Goal: Transaction & Acquisition: Purchase product/service

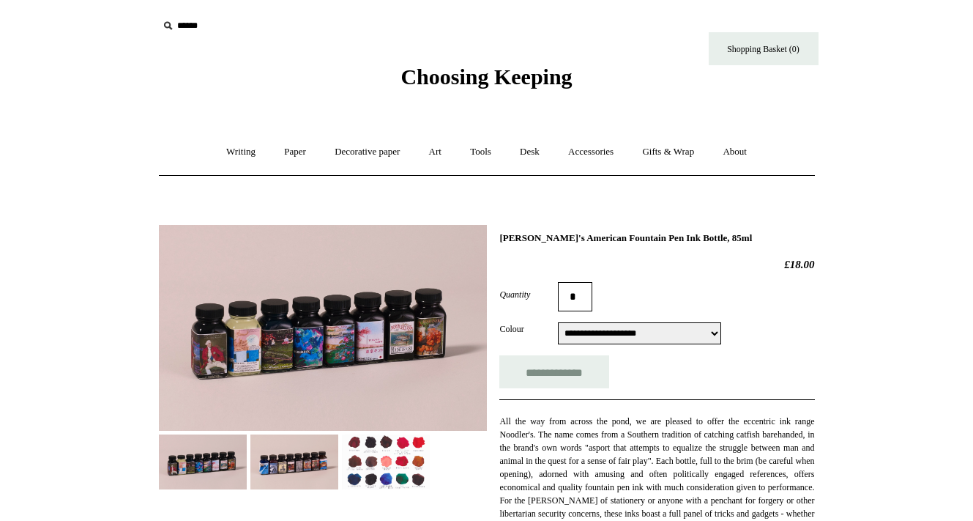
scroll to position [326, 0]
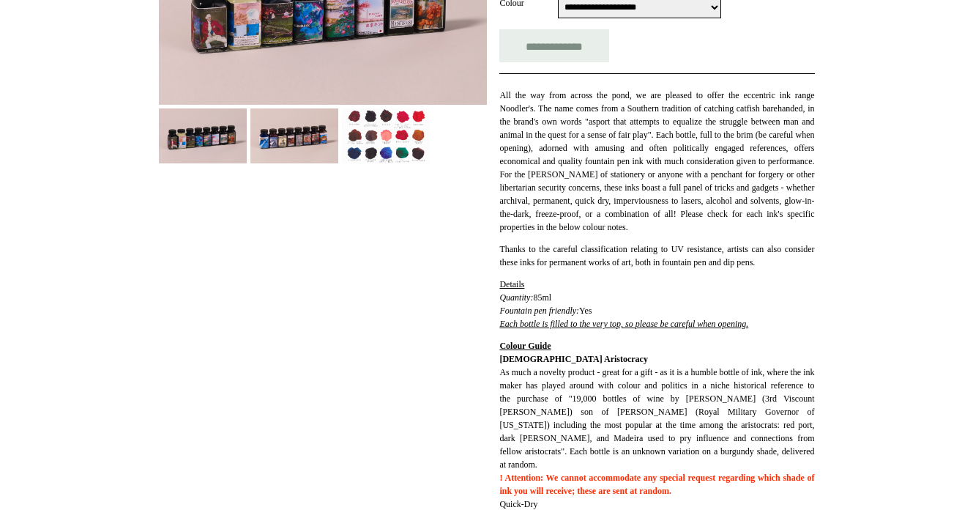
click at [393, 156] on img at bounding box center [386, 135] width 88 height 55
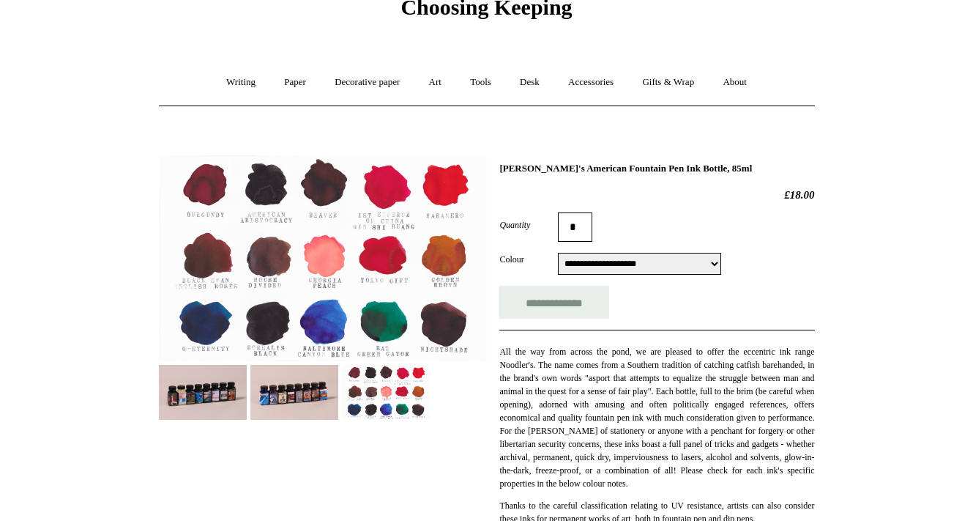
scroll to position [69, 0]
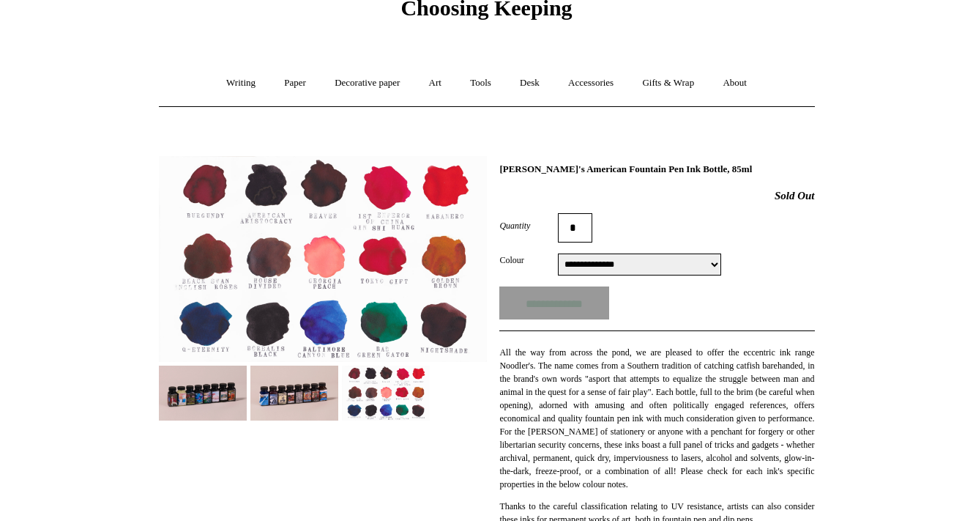
select select "**********"
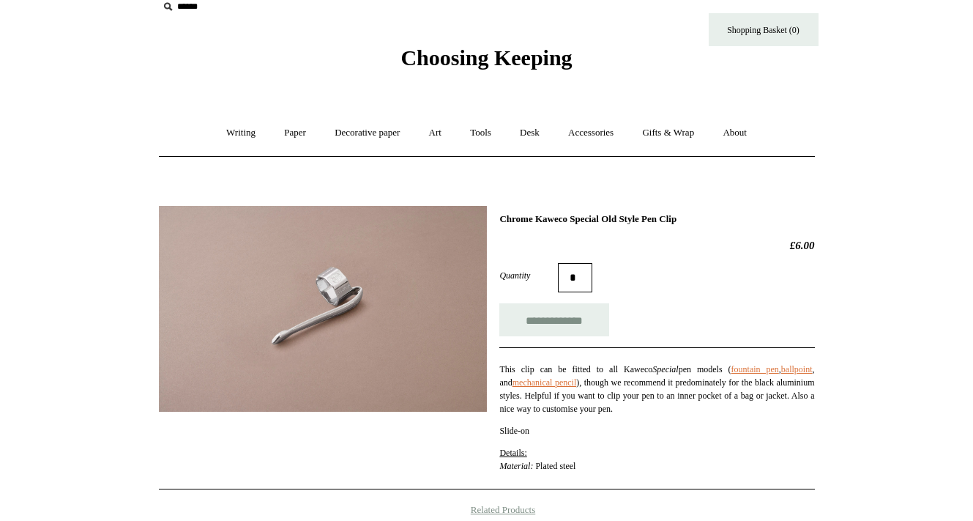
scroll to position [20, 0]
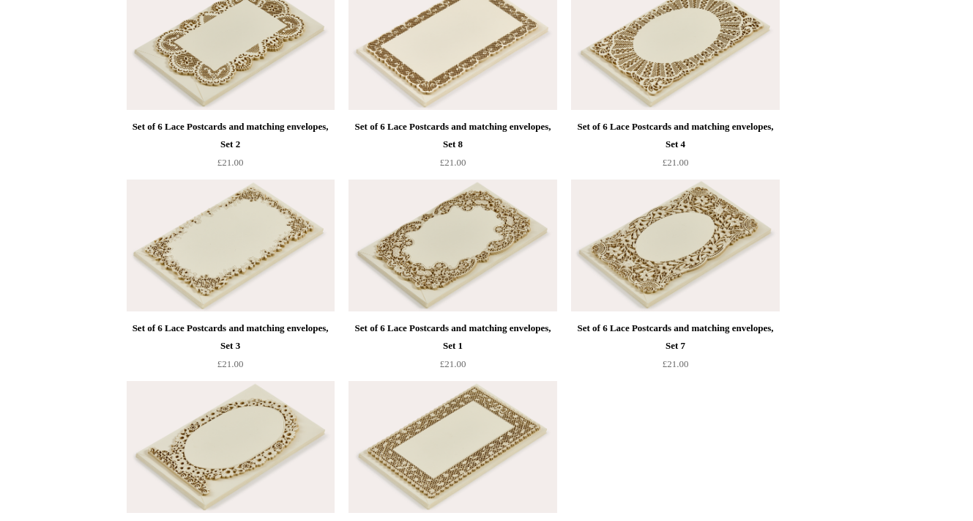
scroll to position [935, 0]
